Goal: Task Accomplishment & Management: Complete application form

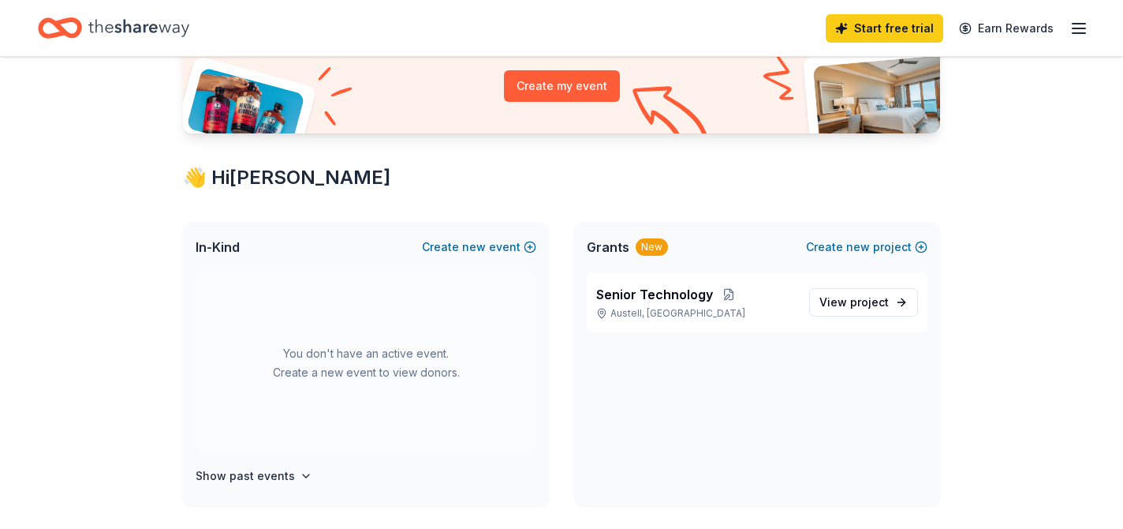
scroll to position [184, 0]
click at [1074, 32] on icon "button" at bounding box center [1079, 28] width 19 height 19
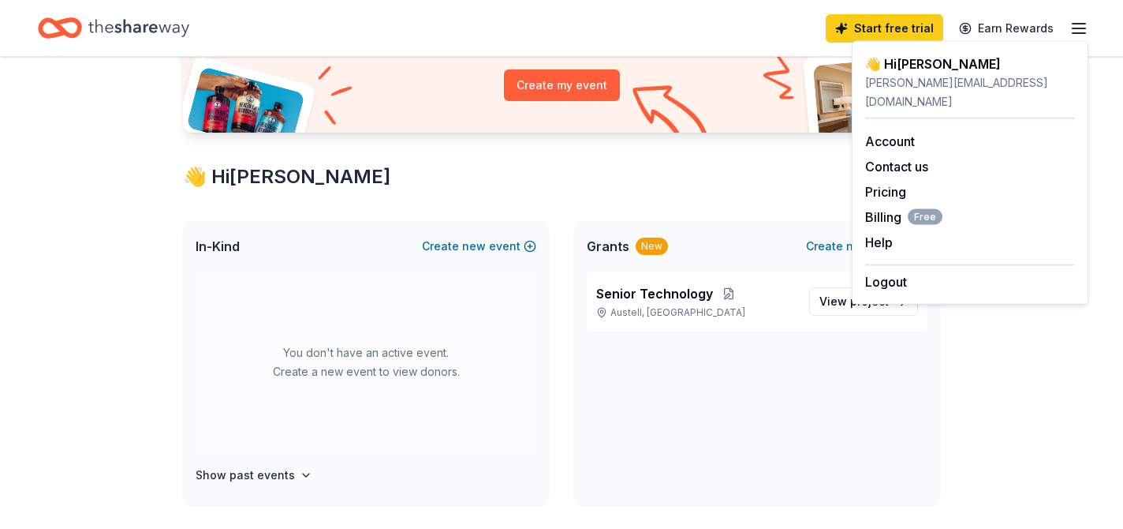
click at [668, 382] on div "Senior Technology Austell, [GEOGRAPHIC_DATA] View project" at bounding box center [757, 388] width 366 height 234
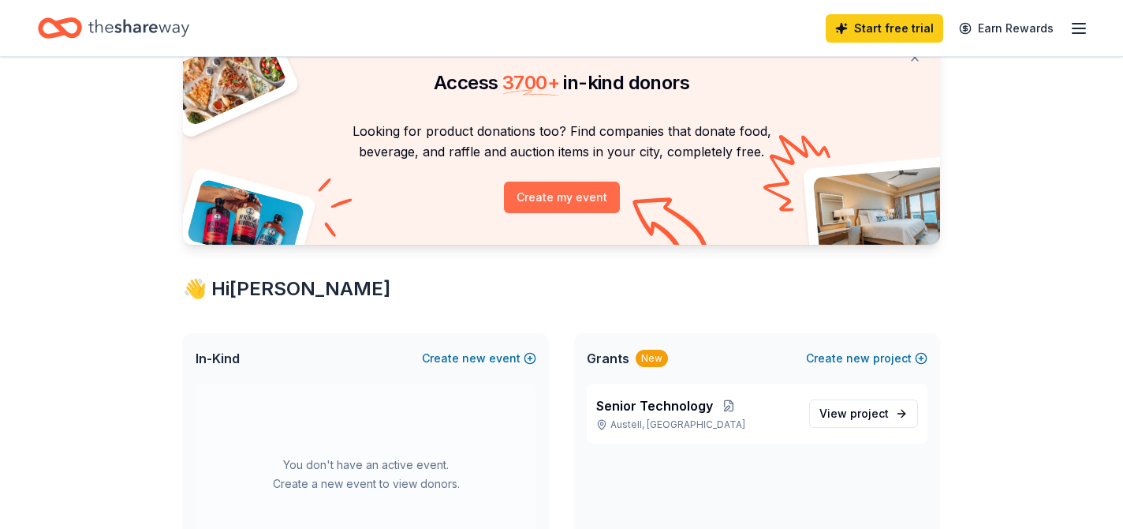
scroll to position [0, 0]
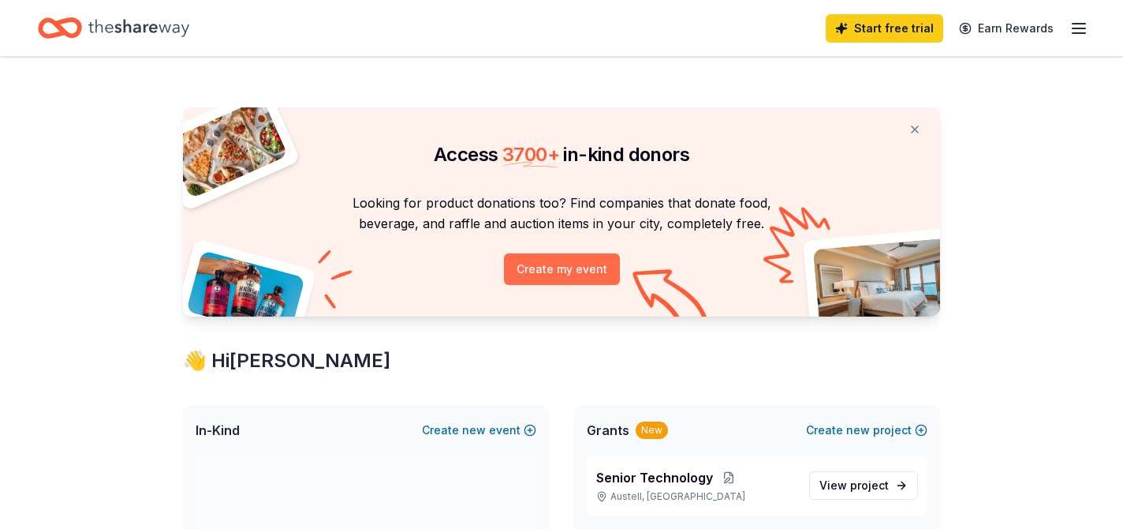
click at [581, 272] on button "Create my event" at bounding box center [562, 269] width 116 height 32
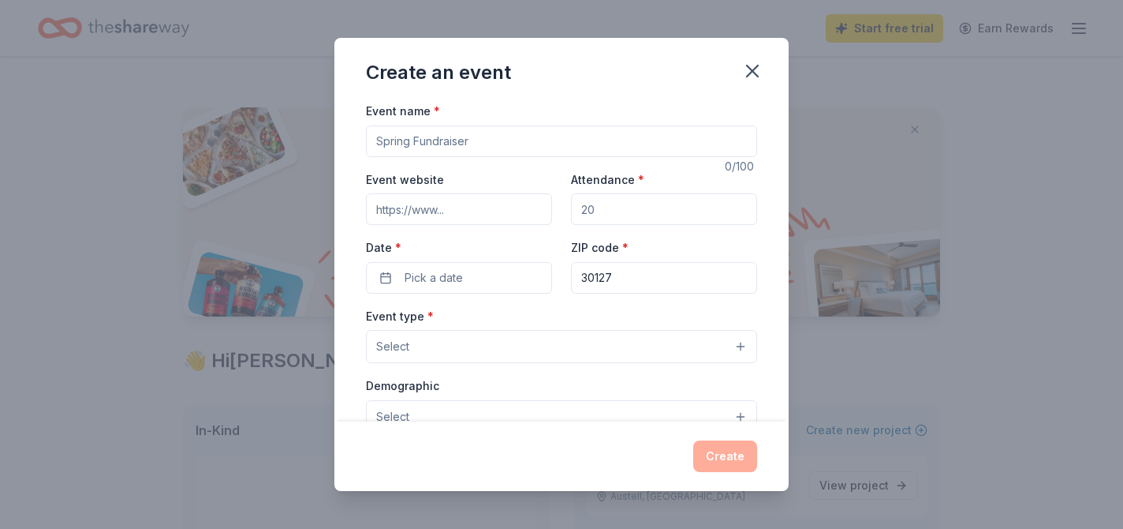
click at [484, 136] on input "Event name *" at bounding box center [561, 141] width 391 height 32
type input "Holiday giving"
click at [497, 206] on input "Event website" at bounding box center [459, 209] width 186 height 32
type input "www.theconnectinggenerations.org"
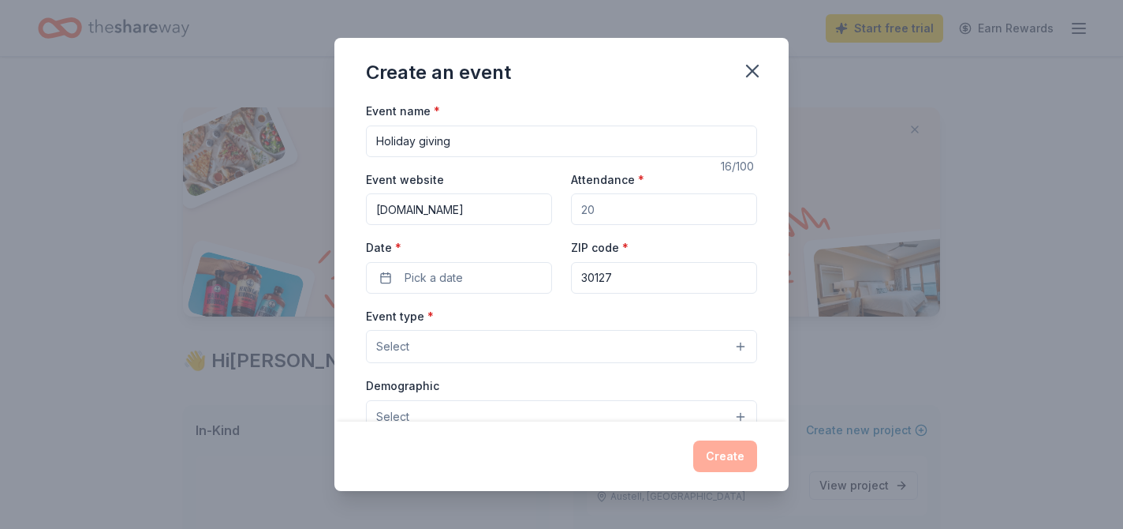
scroll to position [0, 0]
drag, startPoint x: 623, startPoint y: 206, endPoint x: 584, endPoint y: 207, distance: 39.5
click at [584, 207] on input "Attendance *" at bounding box center [664, 209] width 186 height 32
type input "400"
click at [430, 278] on span "Pick a date" at bounding box center [434, 277] width 58 height 19
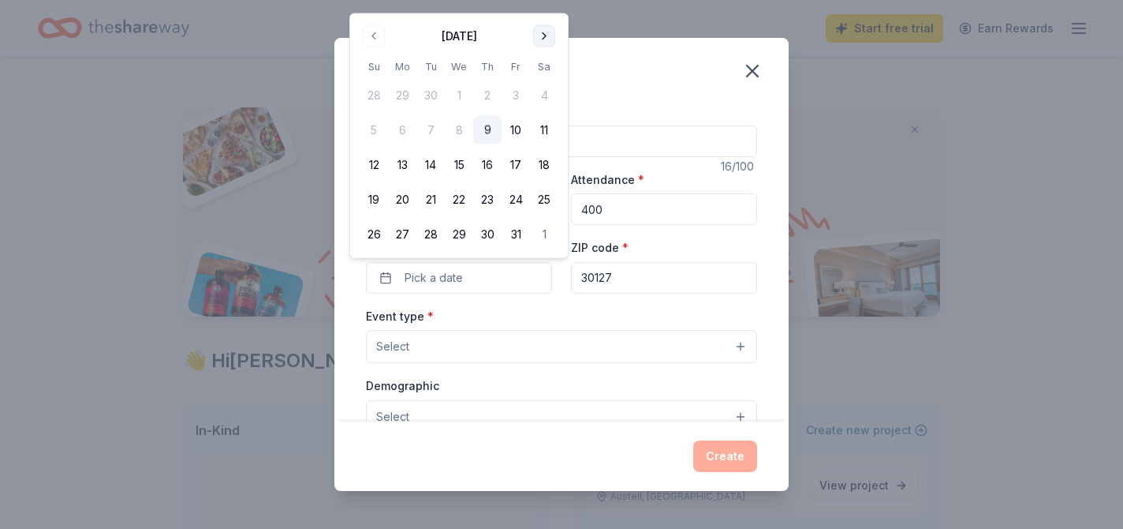
click at [543, 36] on button "Go to next month" at bounding box center [544, 36] width 22 height 22
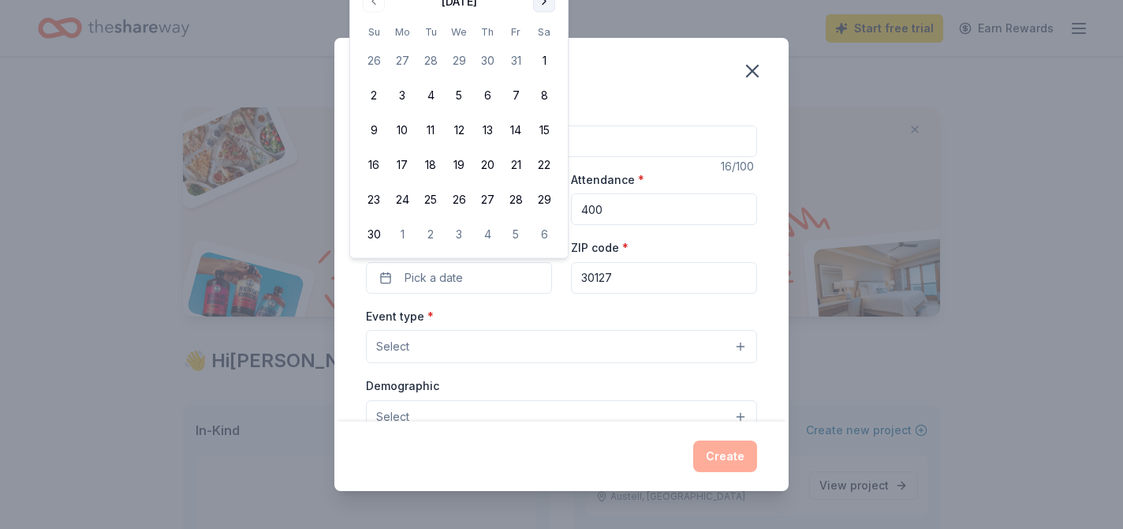
click at [543, 36] on th "Sa" at bounding box center [544, 32] width 28 height 17
click at [540, 4] on button "Go to next month" at bounding box center [544, 2] width 22 height 22
click at [510, 127] on button "12" at bounding box center [516, 130] width 28 height 28
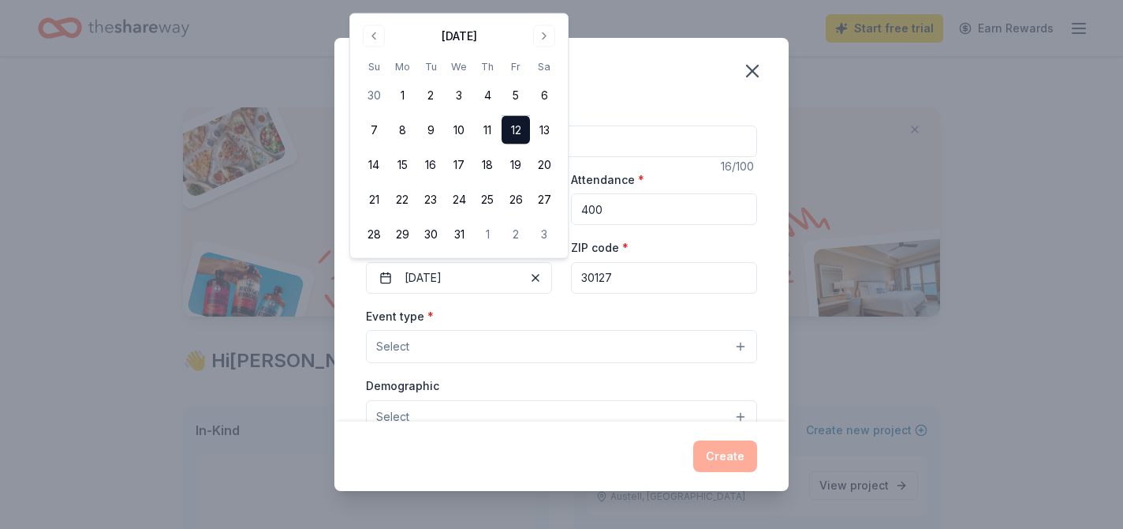
click at [656, 281] on input "30127" at bounding box center [664, 278] width 186 height 32
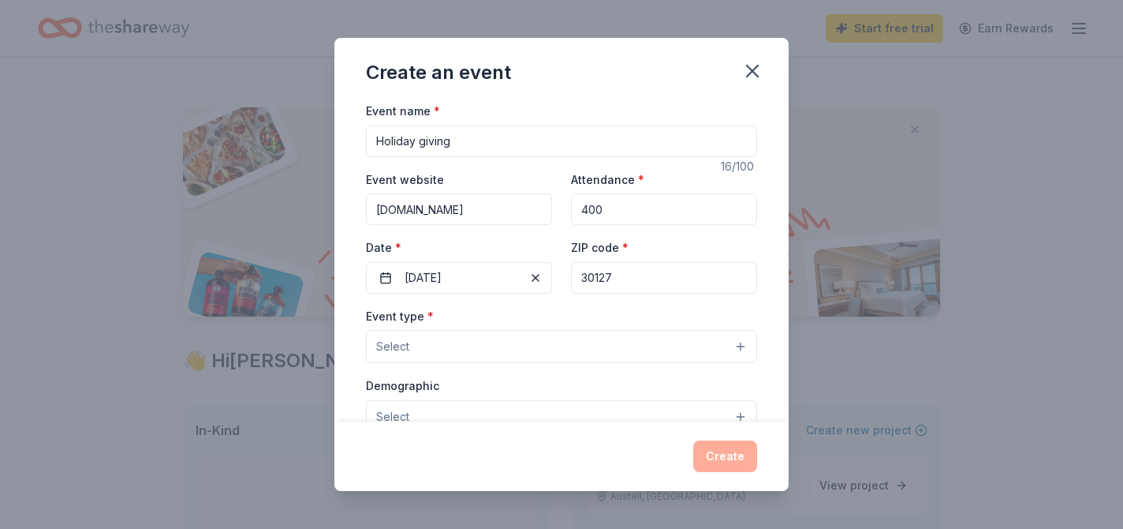
click at [539, 341] on button "Select" at bounding box center [561, 346] width 391 height 33
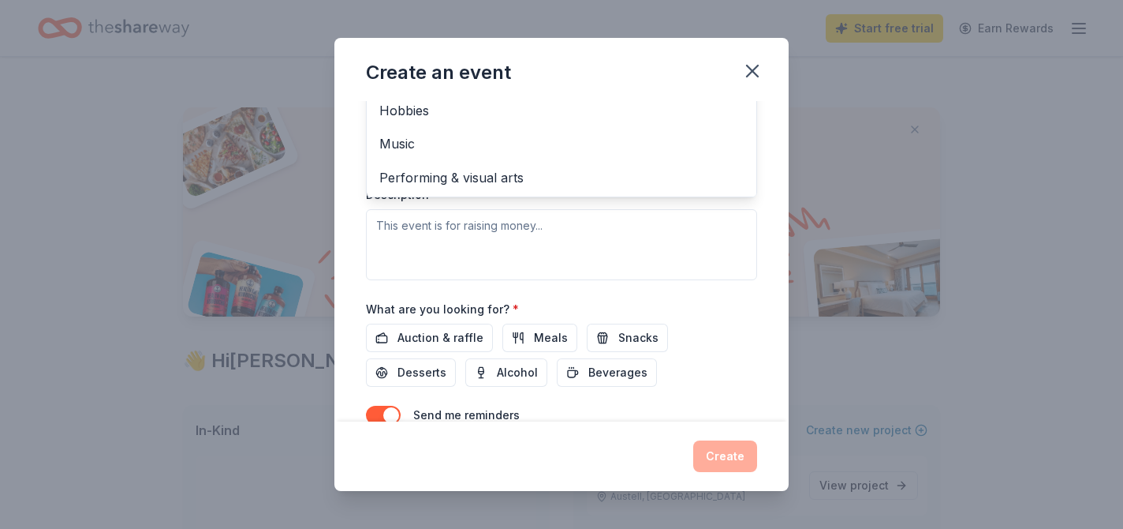
scroll to position [361, 0]
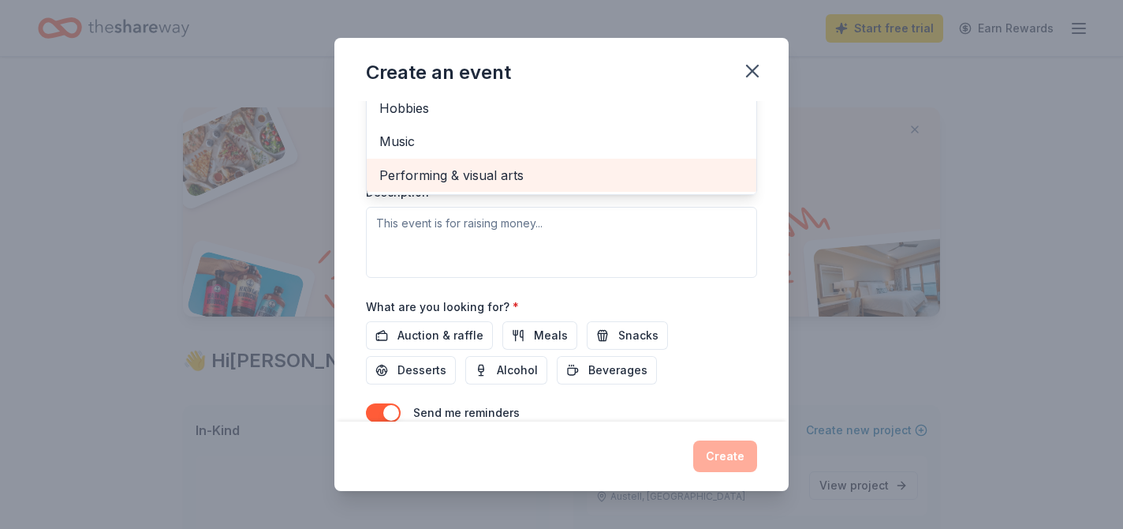
click at [465, 176] on span "Performing & visual arts" at bounding box center [561, 175] width 364 height 21
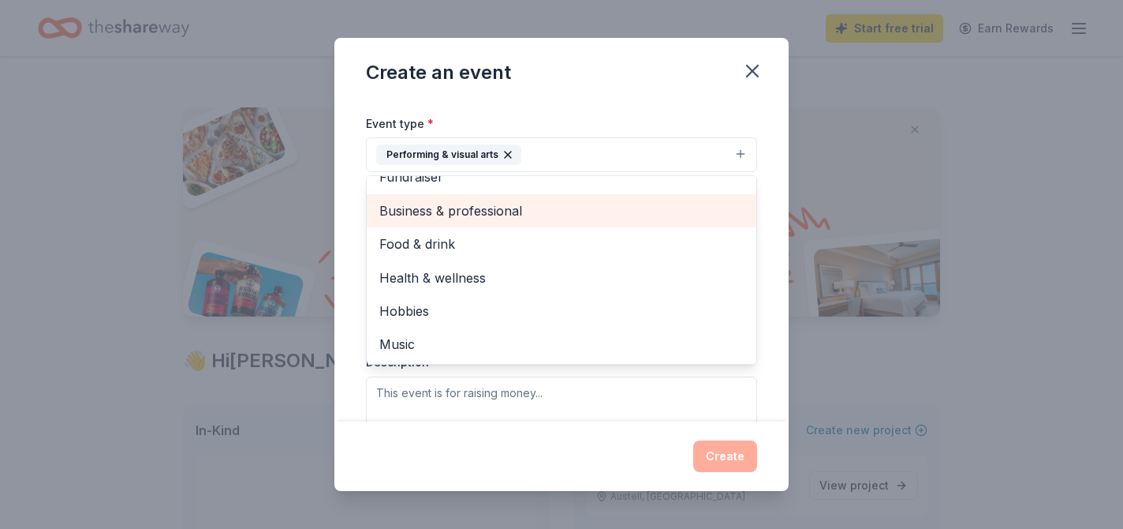
scroll to position [0, 0]
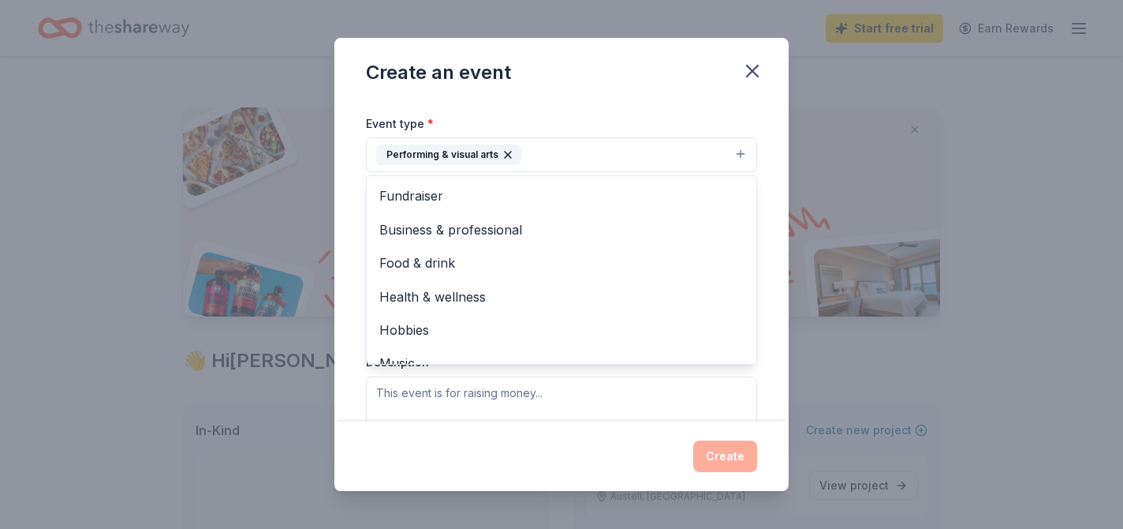
click at [608, 98] on div "Create an event Event name * Holiday giving 16 /100 Event website www.theconnec…" at bounding box center [561, 264] width 454 height 453
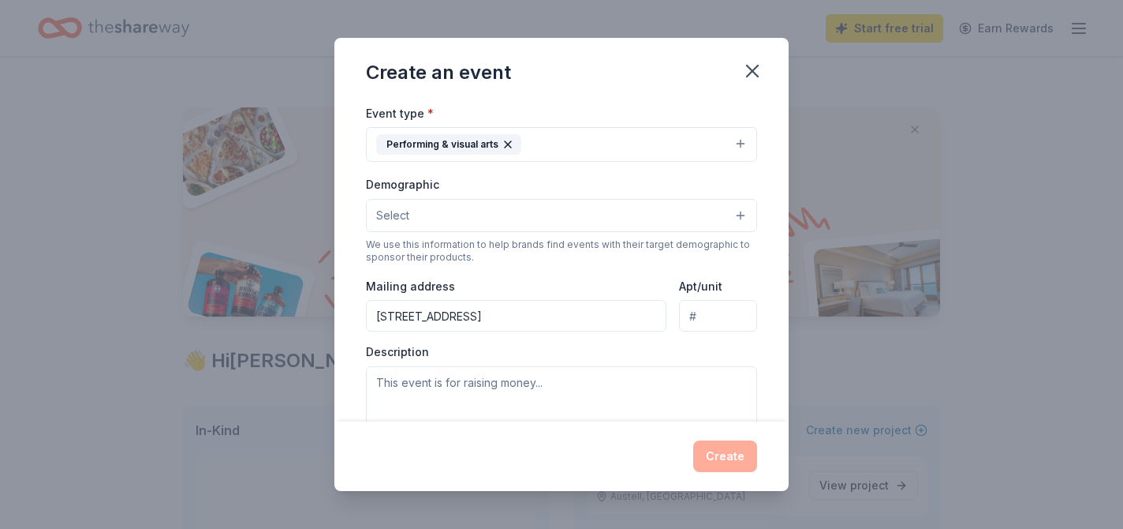
scroll to position [208, 0]
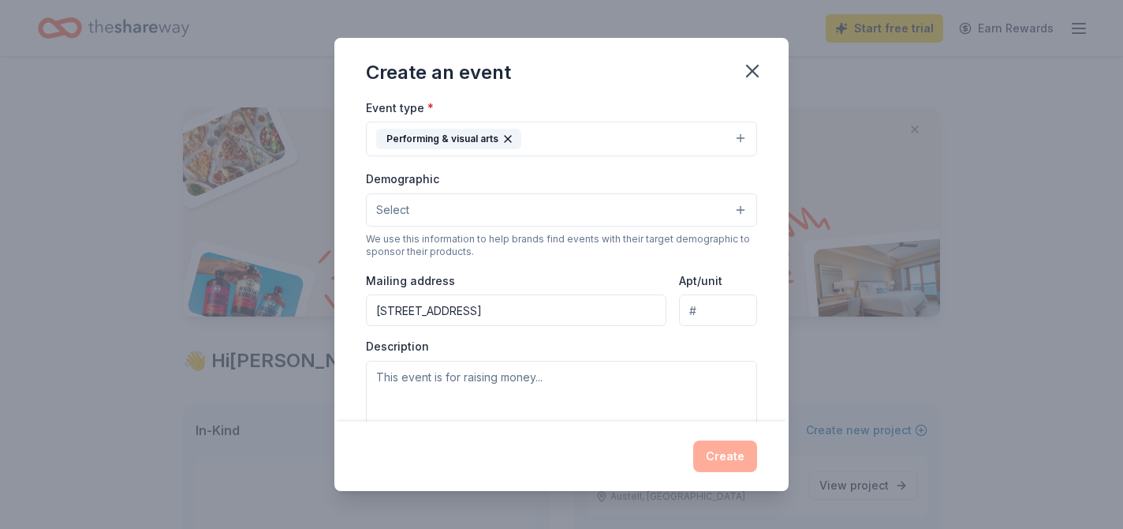
click at [645, 217] on button "Select" at bounding box center [561, 209] width 391 height 33
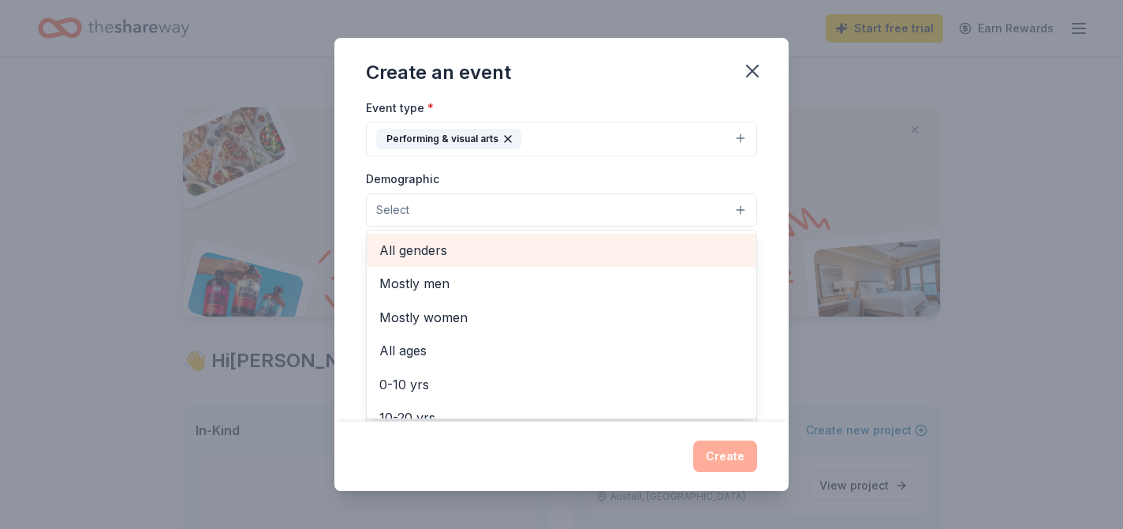
click at [467, 254] on span "All genders" at bounding box center [561, 250] width 364 height 21
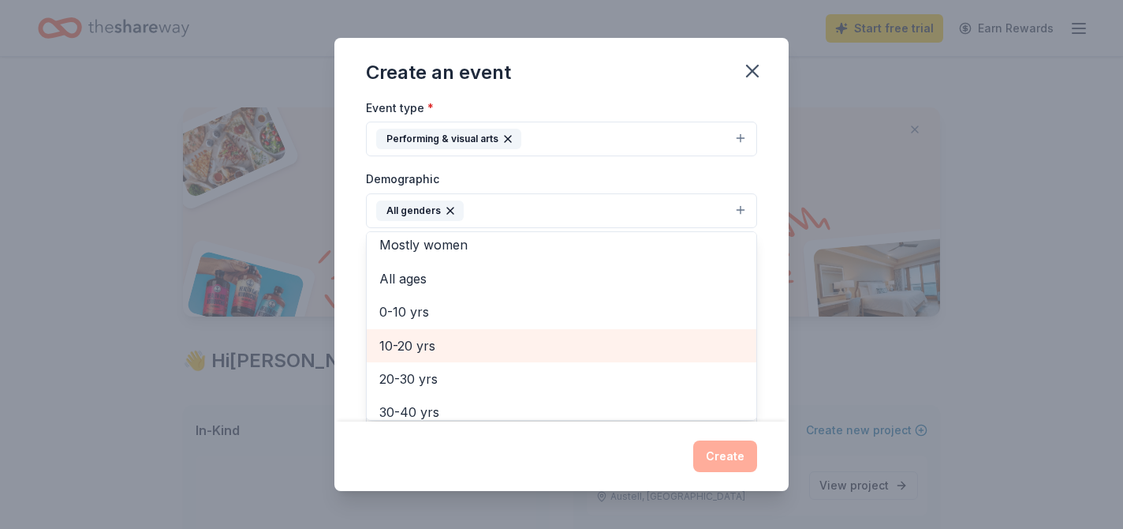
scroll to position [85, 0]
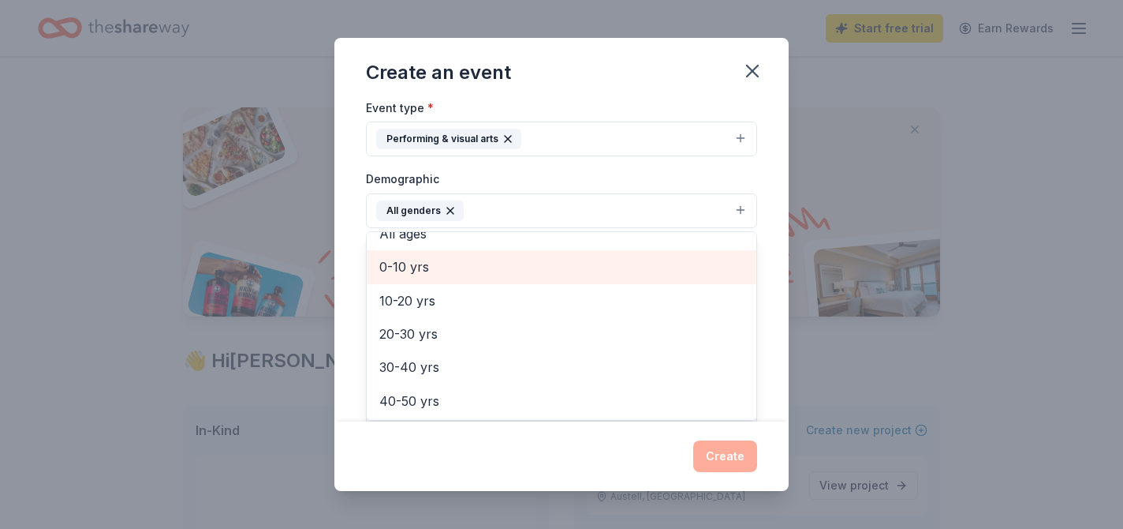
click at [458, 267] on span "0-10 yrs" at bounding box center [561, 266] width 364 height 21
click at [458, 267] on span "10-20 yrs" at bounding box center [561, 266] width 364 height 21
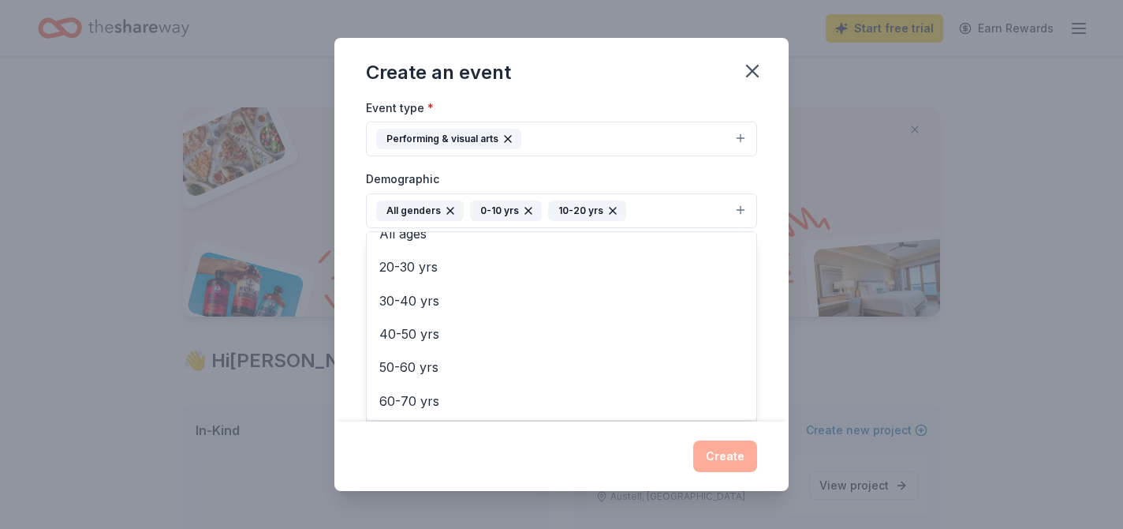
click at [626, 468] on div "Create an event Event name * Holiday giving 16 /100 Event website www.theconnec…" at bounding box center [561, 264] width 454 height 453
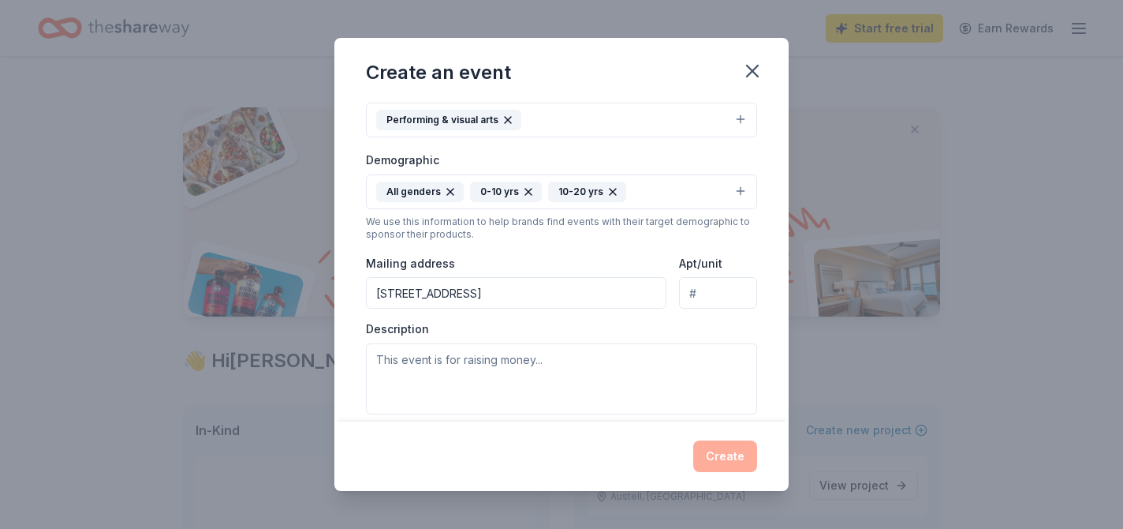
scroll to position [234, 0]
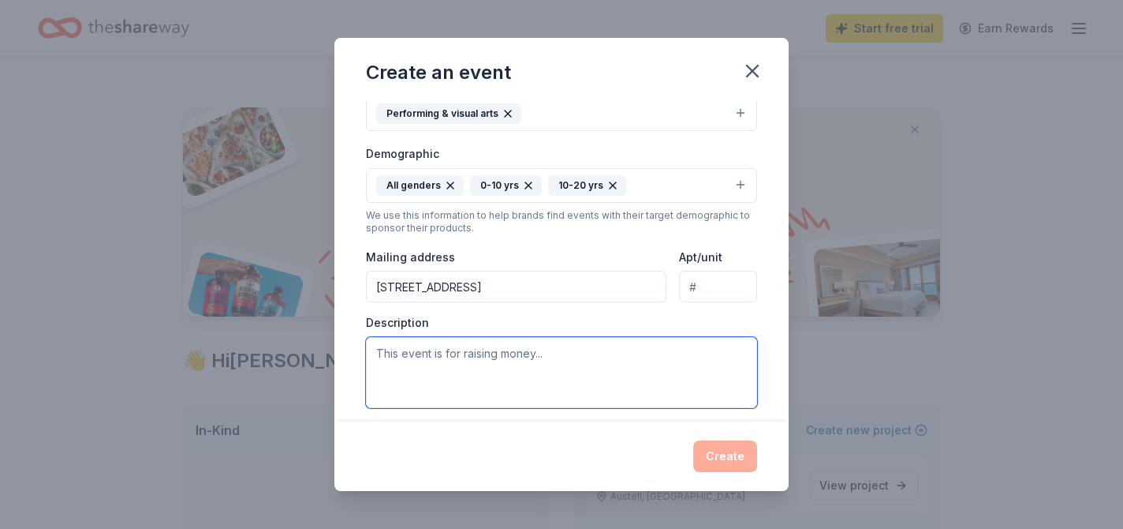
click at [556, 361] on textarea at bounding box center [561, 372] width 391 height 71
type textarea "Holiday giving for youth and seniors in the community."
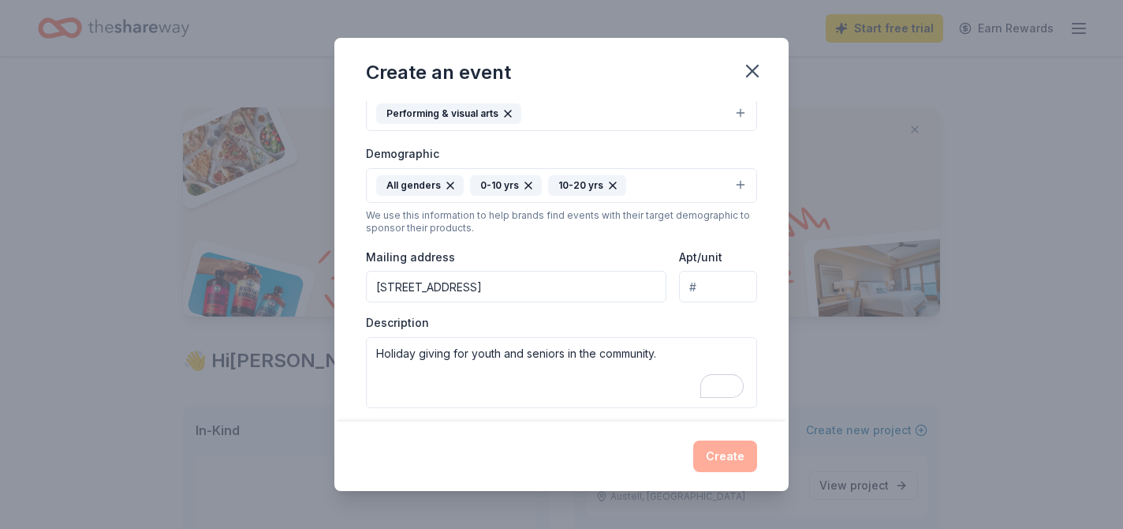
click at [726, 457] on div "Create" at bounding box center [561, 456] width 391 height 32
click at [719, 462] on div "Create" at bounding box center [561, 456] width 391 height 32
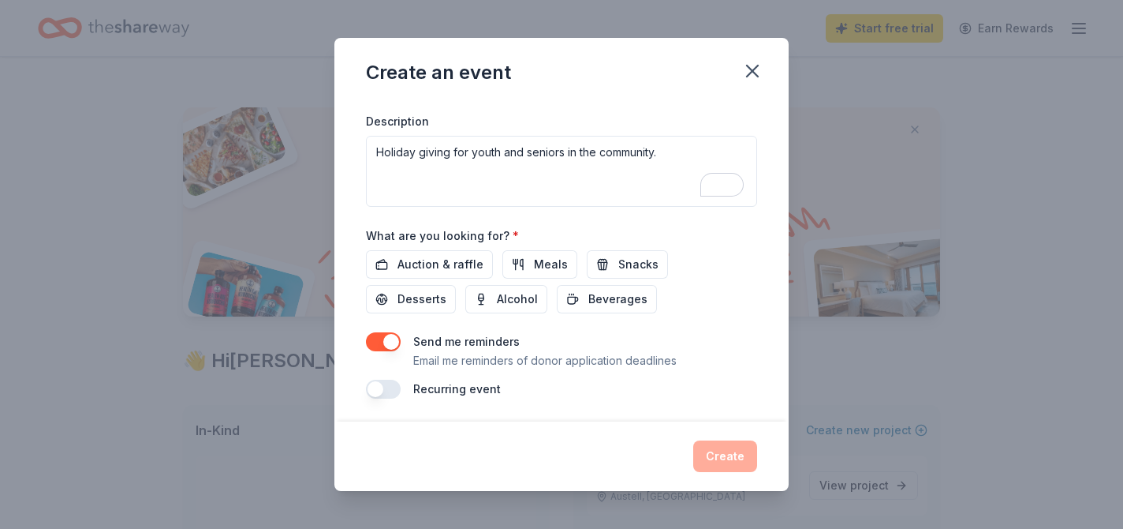
scroll to position [436, 0]
click at [503, 264] on button "Meals" at bounding box center [540, 263] width 75 height 28
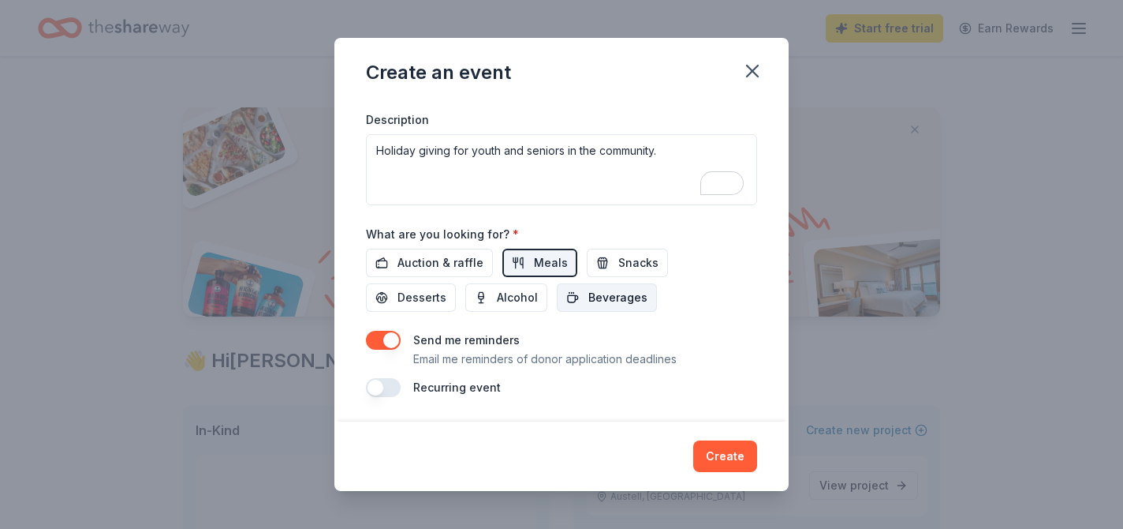
click at [589, 301] on span "Beverages" at bounding box center [618, 297] width 59 height 19
click at [463, 265] on span "Auction & raffle" at bounding box center [441, 262] width 86 height 19
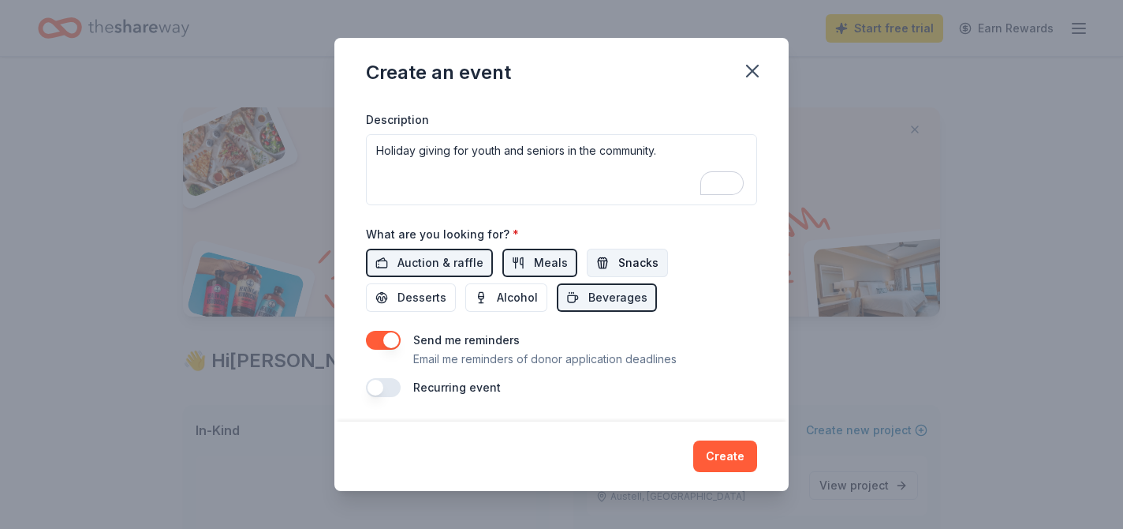
click at [629, 268] on span "Snacks" at bounding box center [638, 262] width 40 height 19
click at [447, 288] on span "Desserts" at bounding box center [422, 297] width 49 height 19
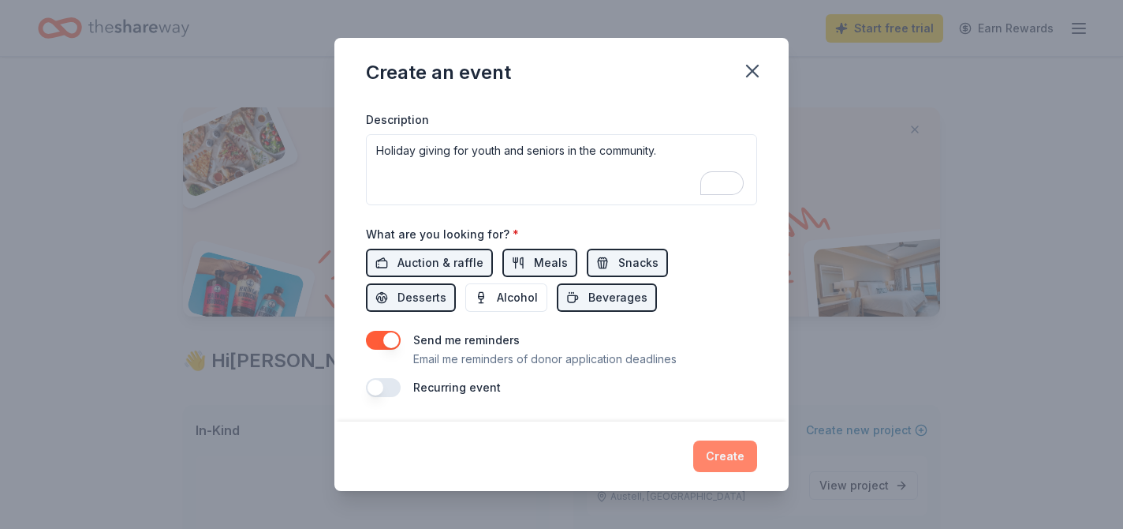
click at [716, 450] on button "Create" at bounding box center [725, 456] width 64 height 32
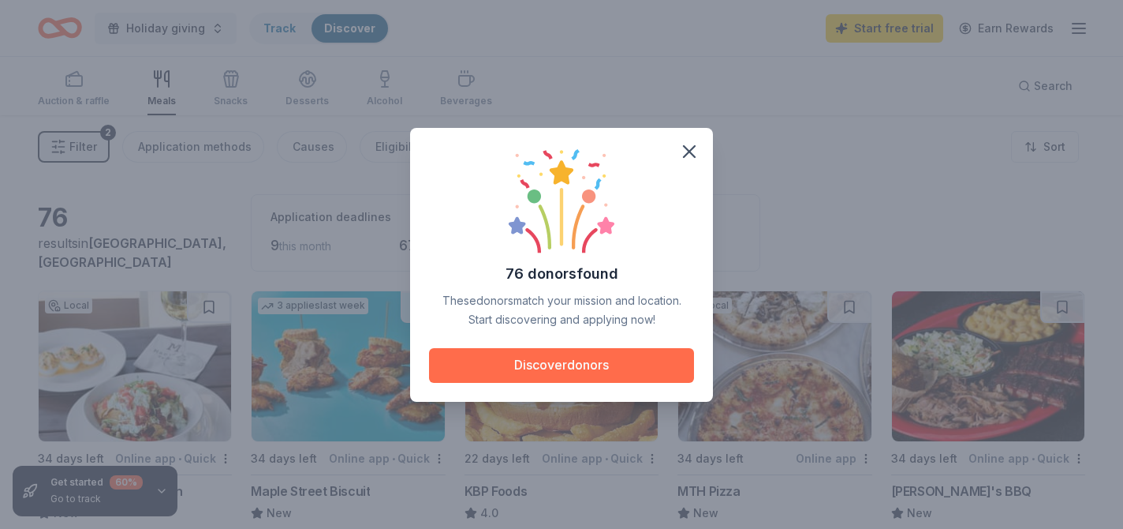
click at [601, 379] on button "Discover donors" at bounding box center [561, 365] width 265 height 35
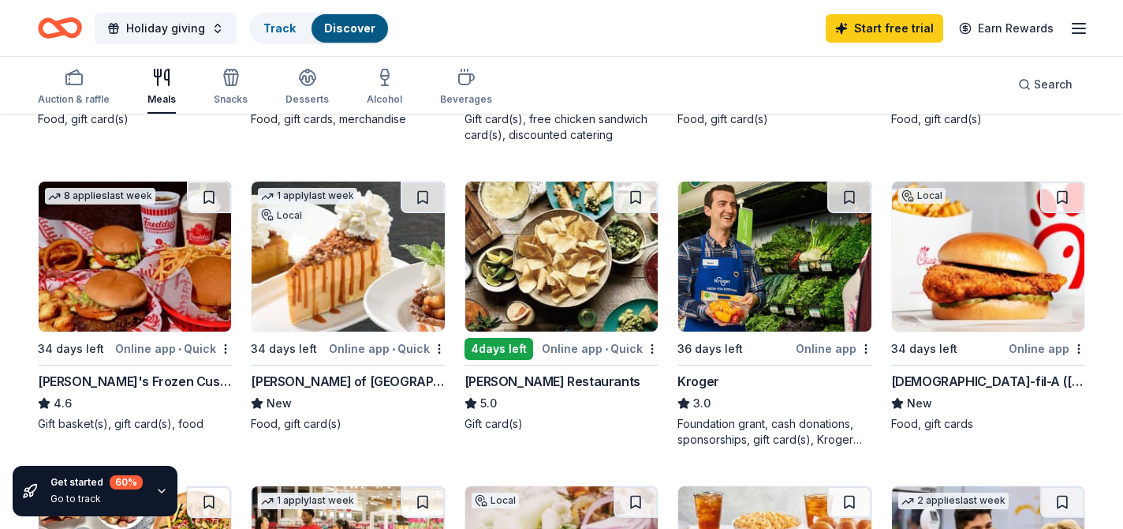
scroll to position [415, 0]
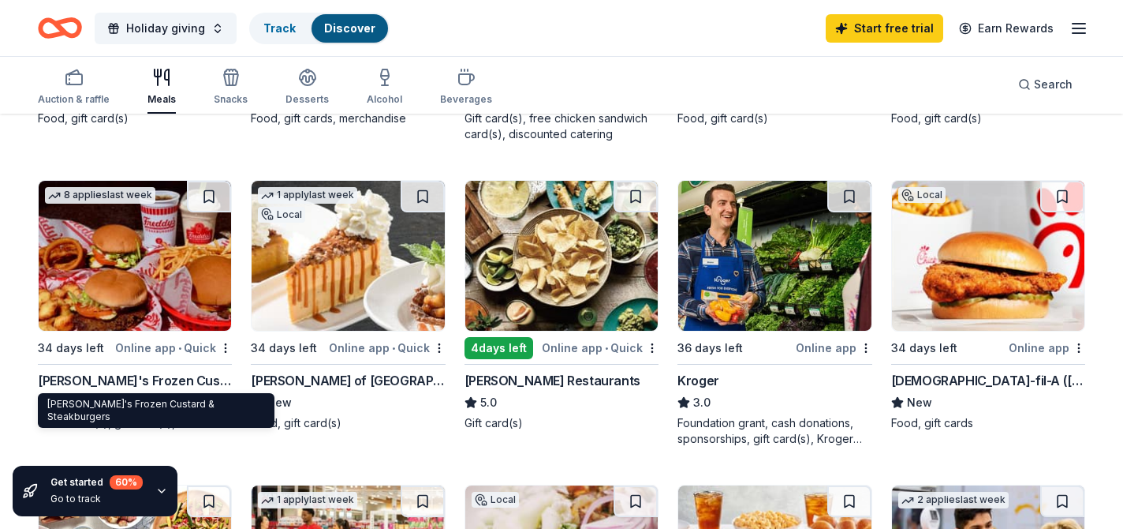
click at [89, 373] on div "Freddy's Frozen Custard & Steakburgers" at bounding box center [135, 380] width 194 height 19
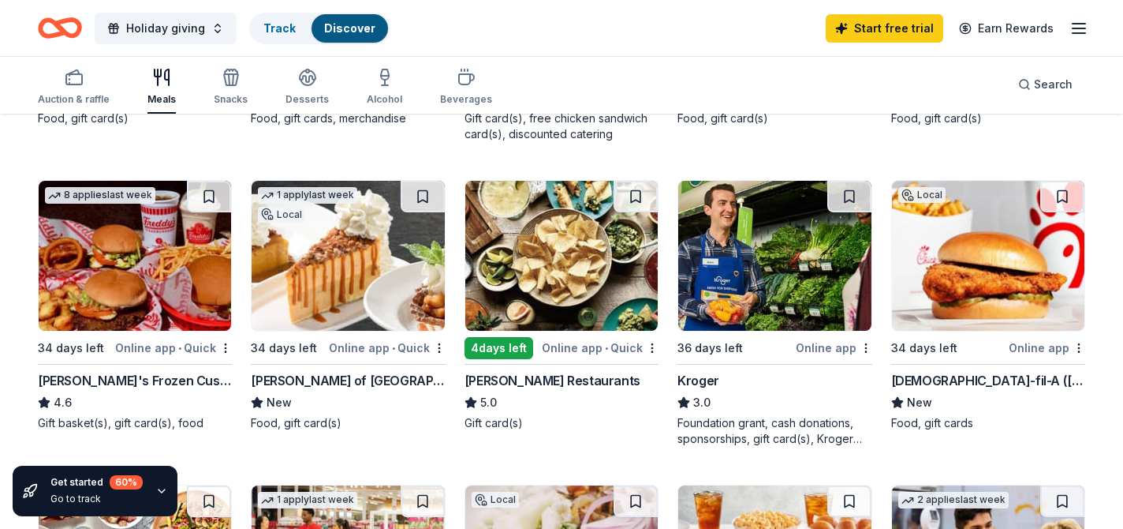
click at [1007, 293] on img at bounding box center [988, 256] width 192 height 150
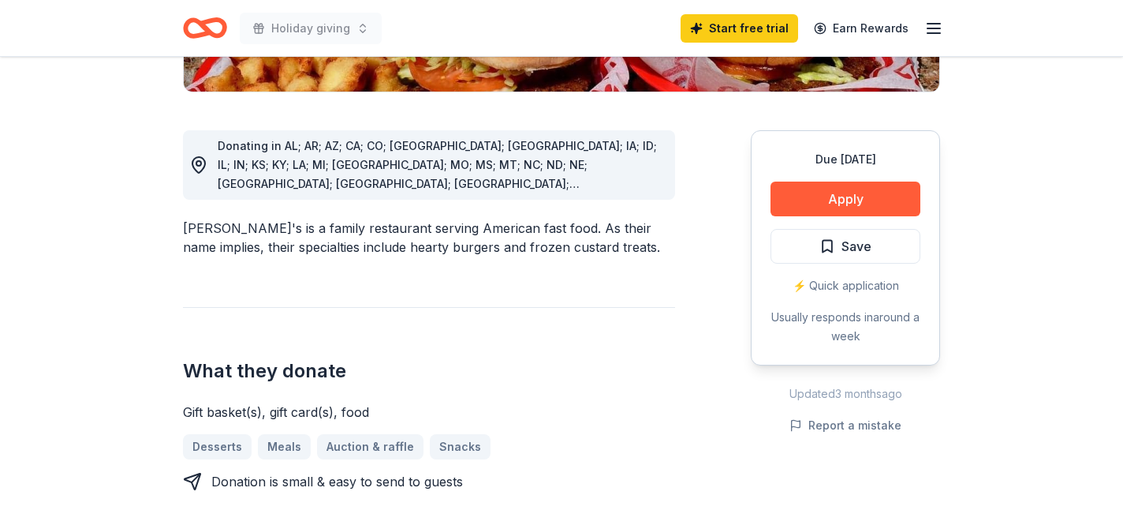
scroll to position [432, 0]
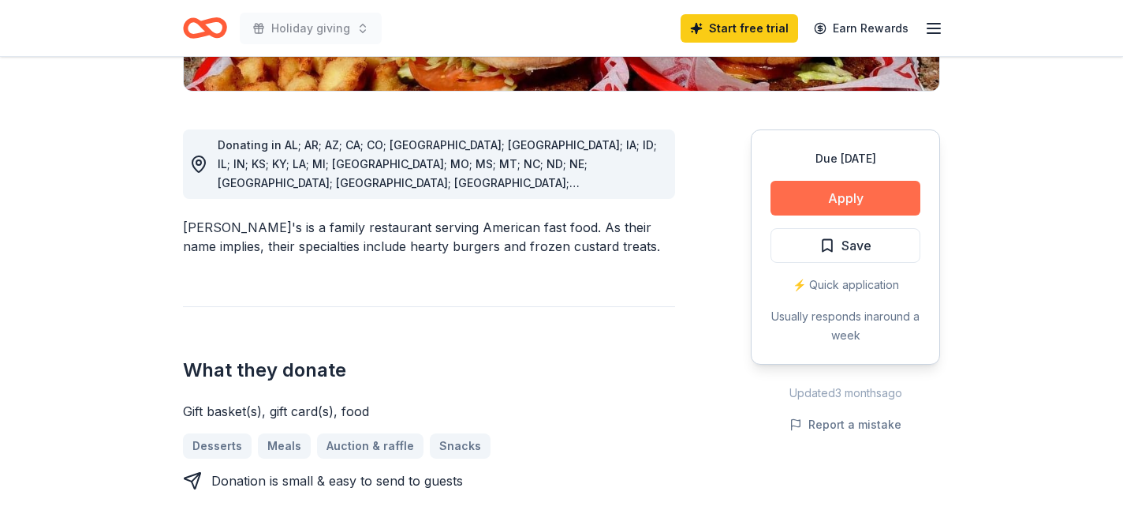
click at [874, 181] on button "Apply" at bounding box center [846, 198] width 150 height 35
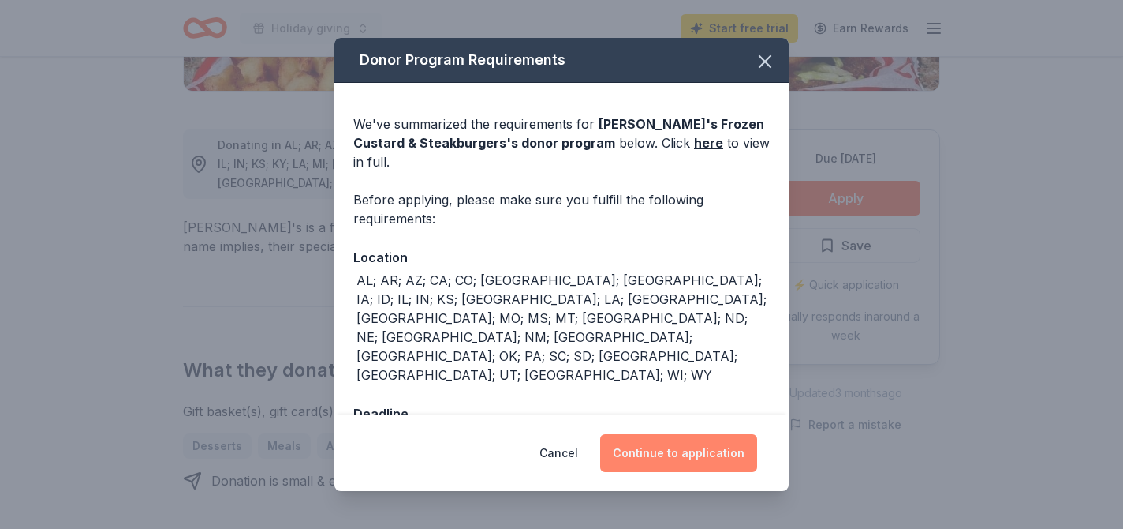
click at [680, 447] on button "Continue to application" at bounding box center [678, 453] width 157 height 38
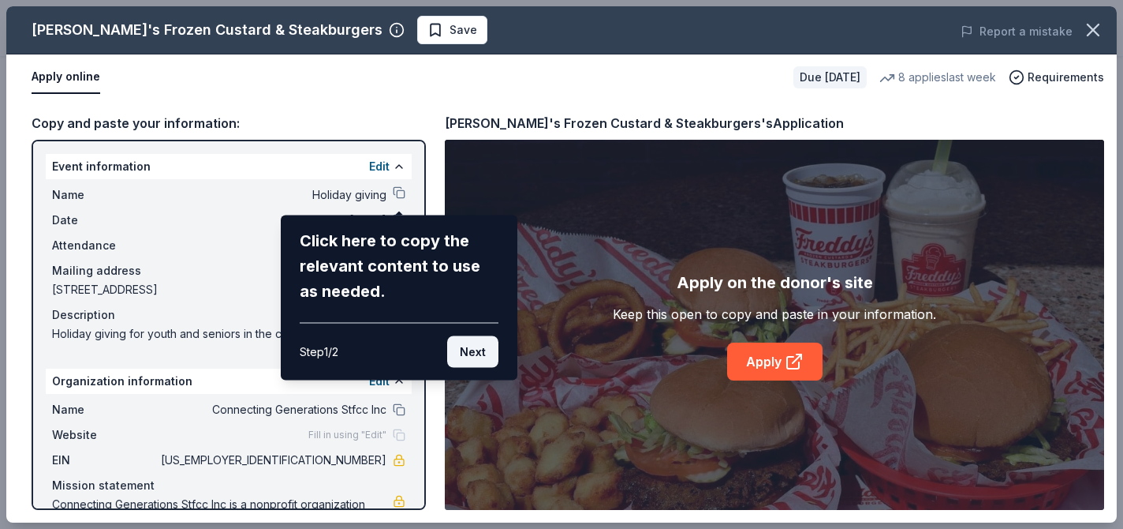
click at [469, 353] on button "Next" at bounding box center [472, 352] width 51 height 32
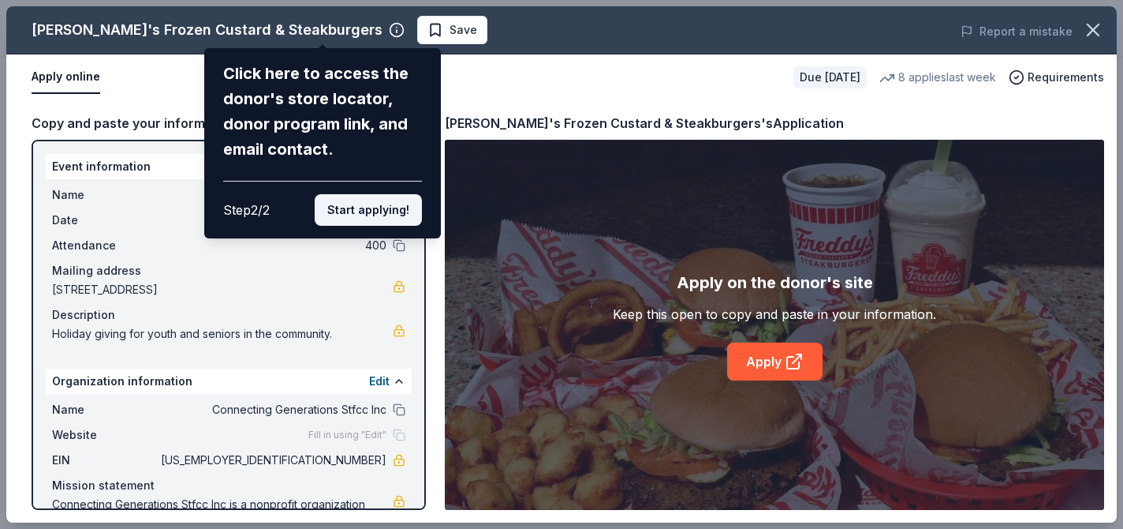
click at [354, 214] on button "Start applying!" at bounding box center [368, 210] width 107 height 32
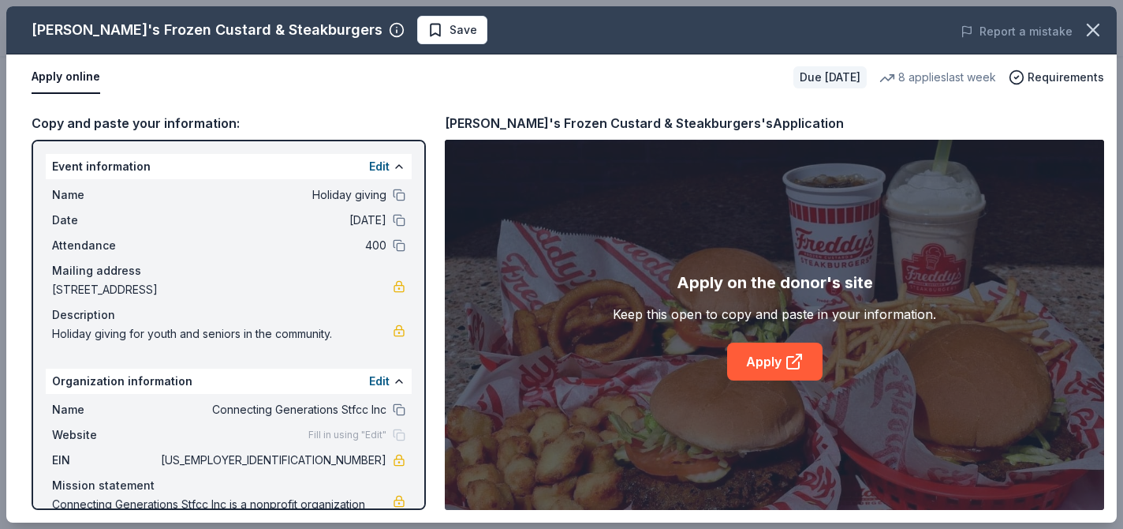
click at [400, 192] on button at bounding box center [399, 195] width 13 height 13
click at [776, 361] on link "Apply" at bounding box center [774, 361] width 95 height 38
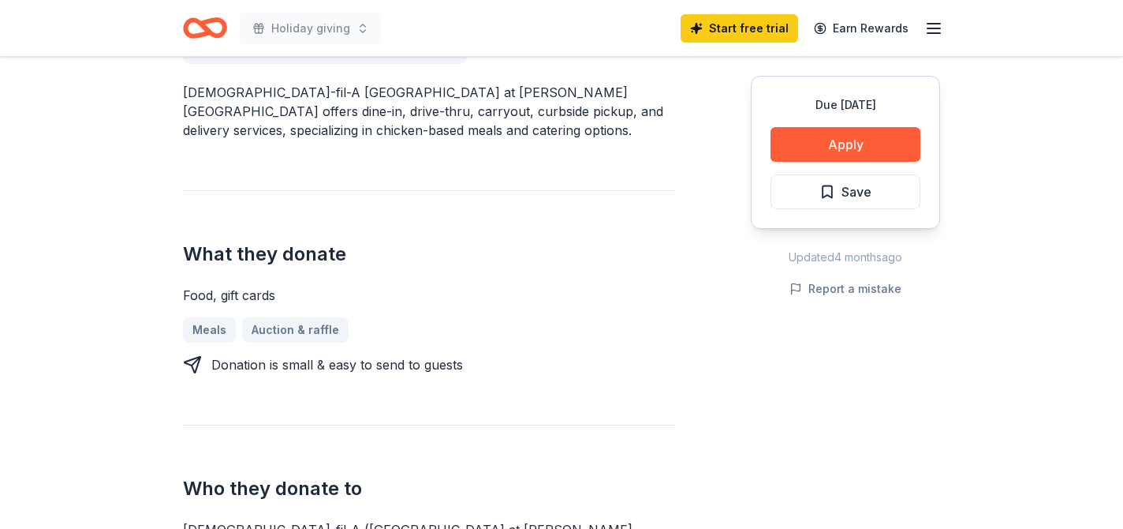
scroll to position [589, 0]
